Goal: Task Accomplishment & Management: Manage account settings

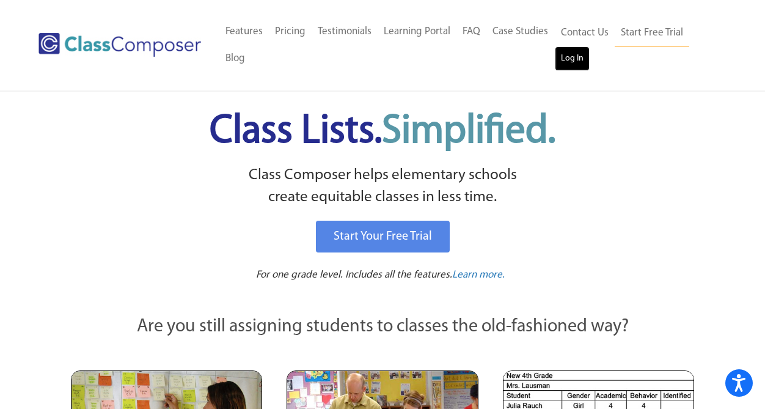
click at [581, 53] on link "Log In" at bounding box center [572, 58] width 35 height 24
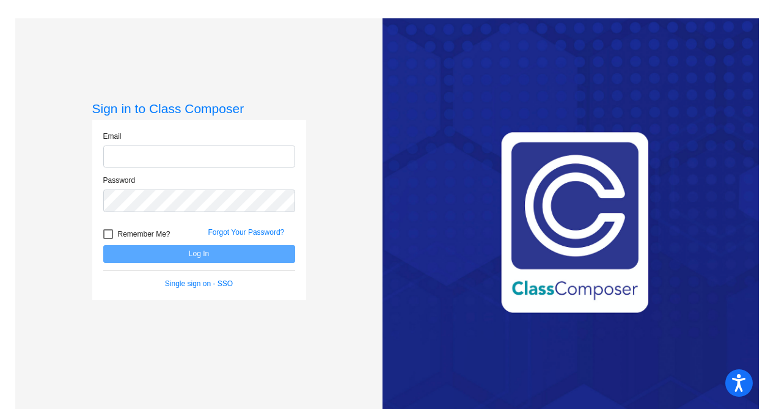
click at [270, 155] on input "email" at bounding box center [199, 156] width 192 height 23
click at [239, 153] on input "[EMAIL_ADDRESS][DOMAIN_NAME]" at bounding box center [199, 156] width 192 height 23
type input "[EMAIL_ADDRESS][DOMAIN_NAME]"
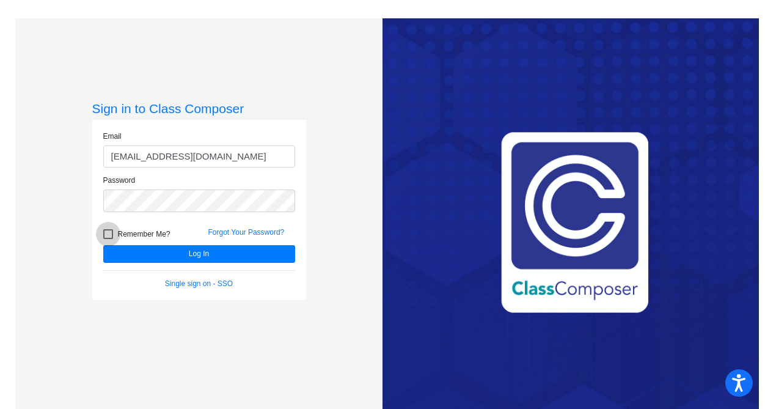
click at [139, 233] on span "Remember Me?" at bounding box center [144, 234] width 53 height 15
click at [108, 239] on input "Remember Me?" at bounding box center [108, 239] width 1 height 1
checkbox input "true"
click at [210, 262] on form "Email [EMAIL_ADDRESS][DOMAIN_NAME] Password Remember Me? Forgot Your Password? …" at bounding box center [199, 210] width 192 height 158
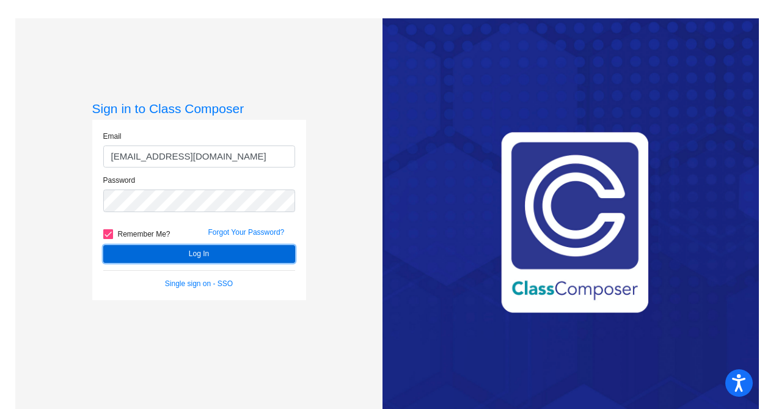
click at [210, 259] on button "Log In" at bounding box center [199, 254] width 192 height 18
